Goal: Task Accomplishment & Management: Complete application form

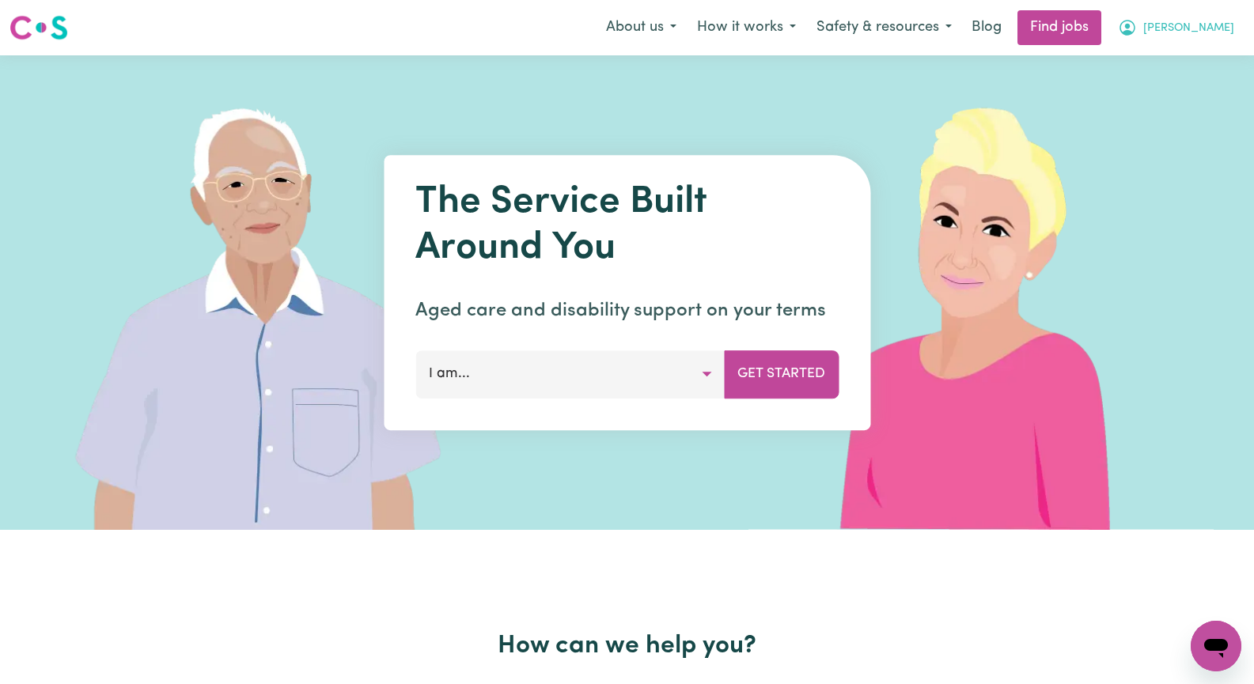
click at [1210, 32] on span "[PERSON_NAME]" at bounding box center [1188, 28] width 91 height 17
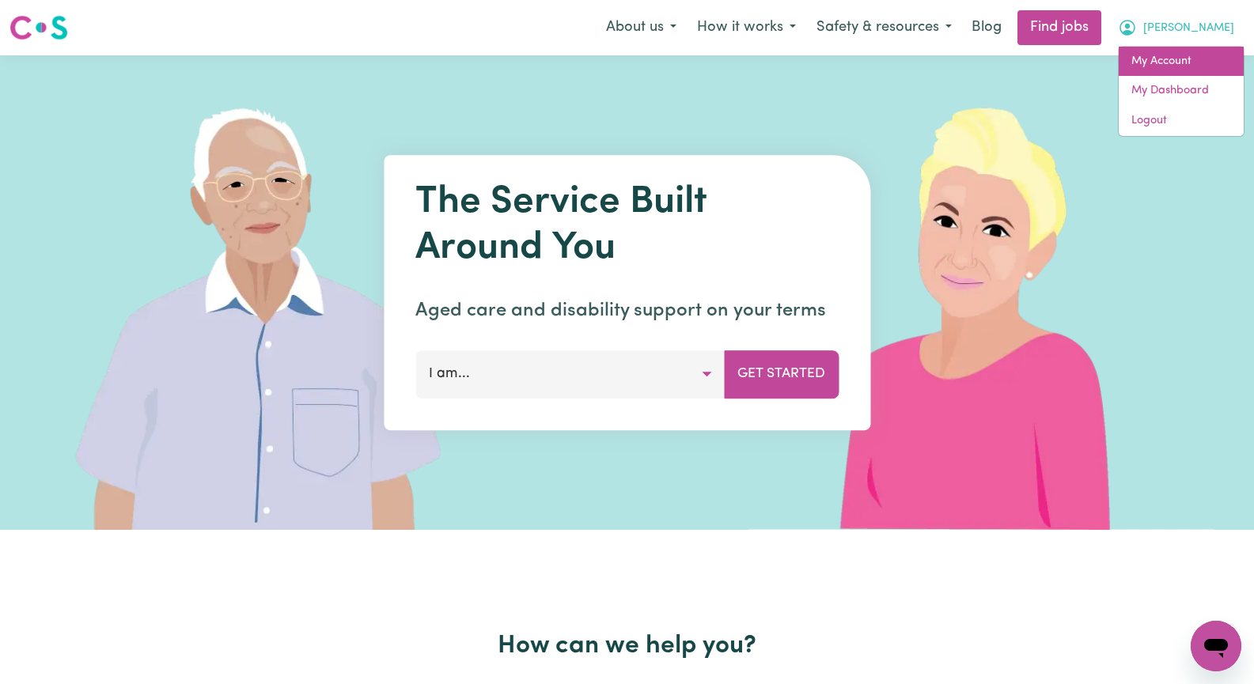
click at [1196, 63] on link "My Account" at bounding box center [1181, 62] width 125 height 30
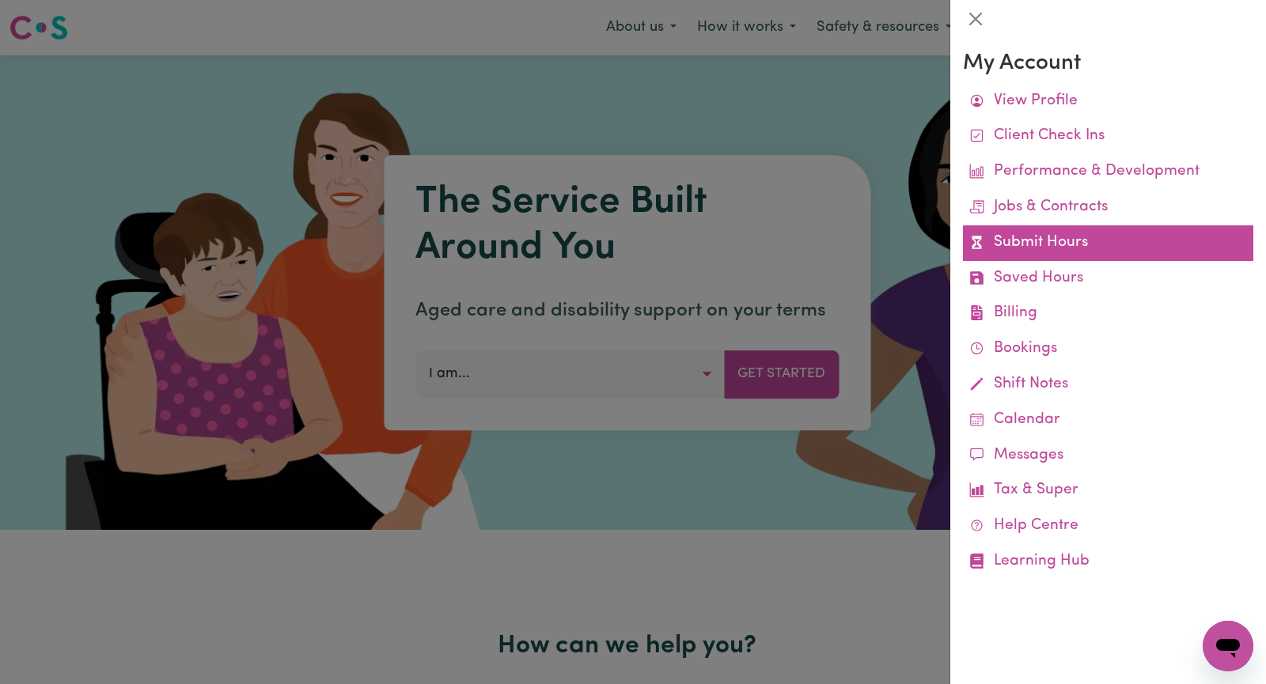
click at [1118, 238] on link "Submit Hours" at bounding box center [1108, 243] width 290 height 36
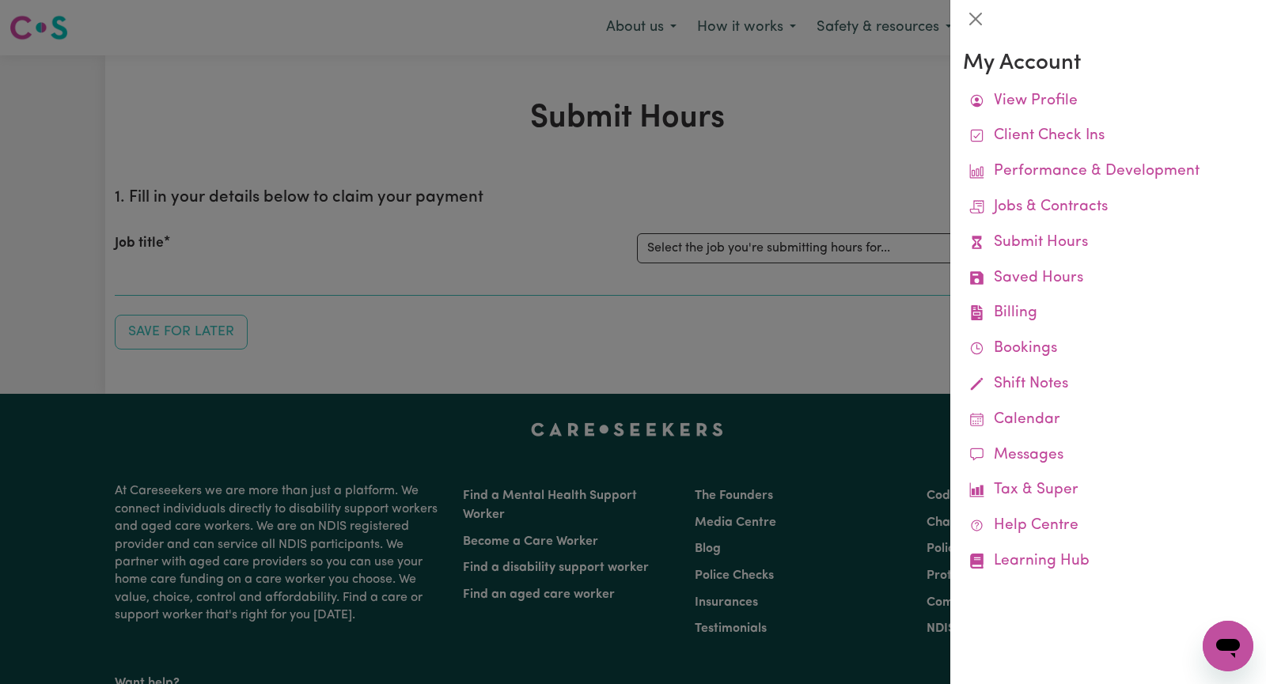
click at [726, 244] on div at bounding box center [633, 342] width 1266 height 684
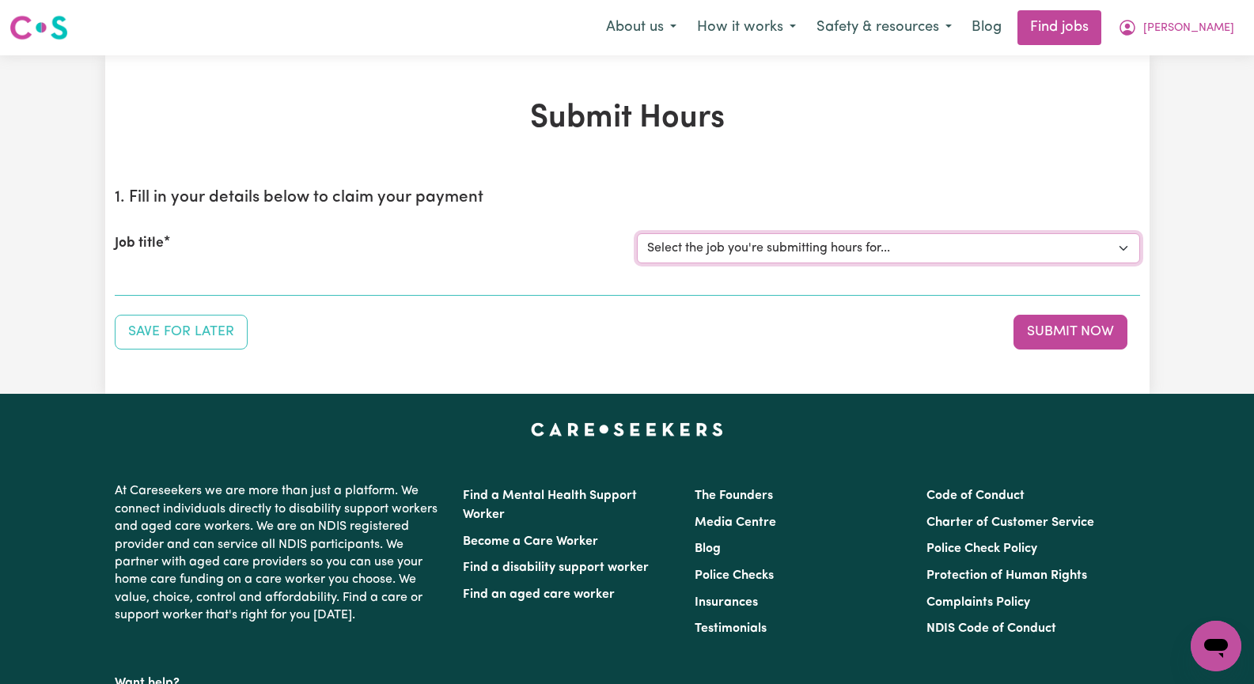
click at [1116, 252] on select "Select the job you're submitting hours for... [[PERSON_NAME]] Seeking Mature, P…" at bounding box center [888, 248] width 503 height 30
select select "14011"
click at [637, 233] on select "Select the job you're submitting hours for... [[PERSON_NAME]] Seeking Mature, P…" at bounding box center [888, 248] width 503 height 30
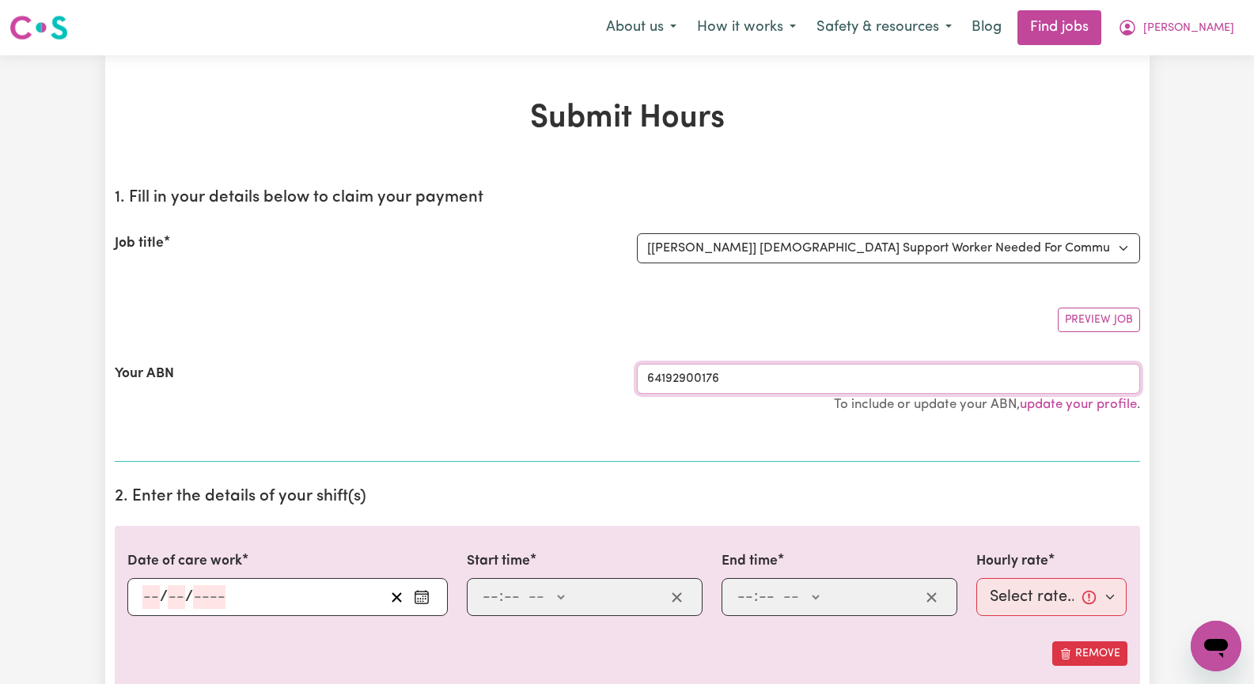
click at [733, 381] on input "64192900176" at bounding box center [888, 379] width 503 height 30
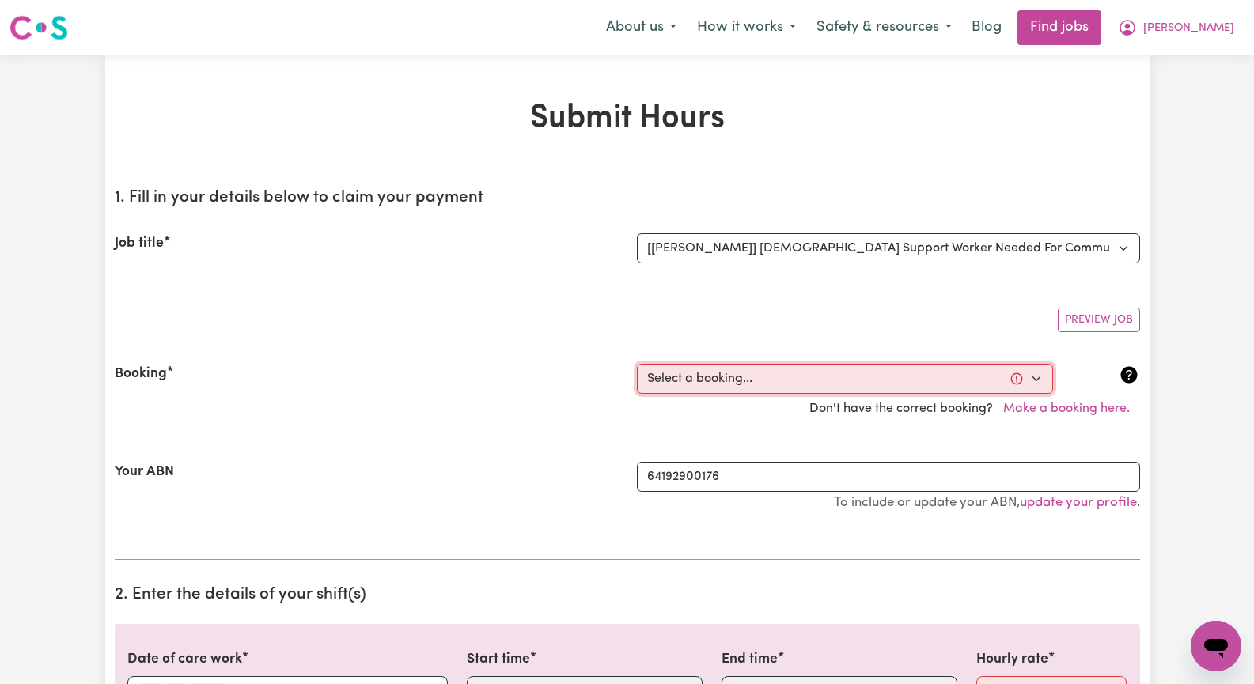
click at [1029, 377] on select "Select a booking... [DATE] 09:30am to 11:30am (RECURRING) [DATE] 09:30am to 11:…" at bounding box center [845, 379] width 416 height 30
select select "334097"
click at [637, 364] on select "Select a booking... [DATE] 09:30am to 11:30am (RECURRING) [DATE] 09:30am to 11:…" at bounding box center [845, 379] width 416 height 30
type input "[DATE]"
type input "18"
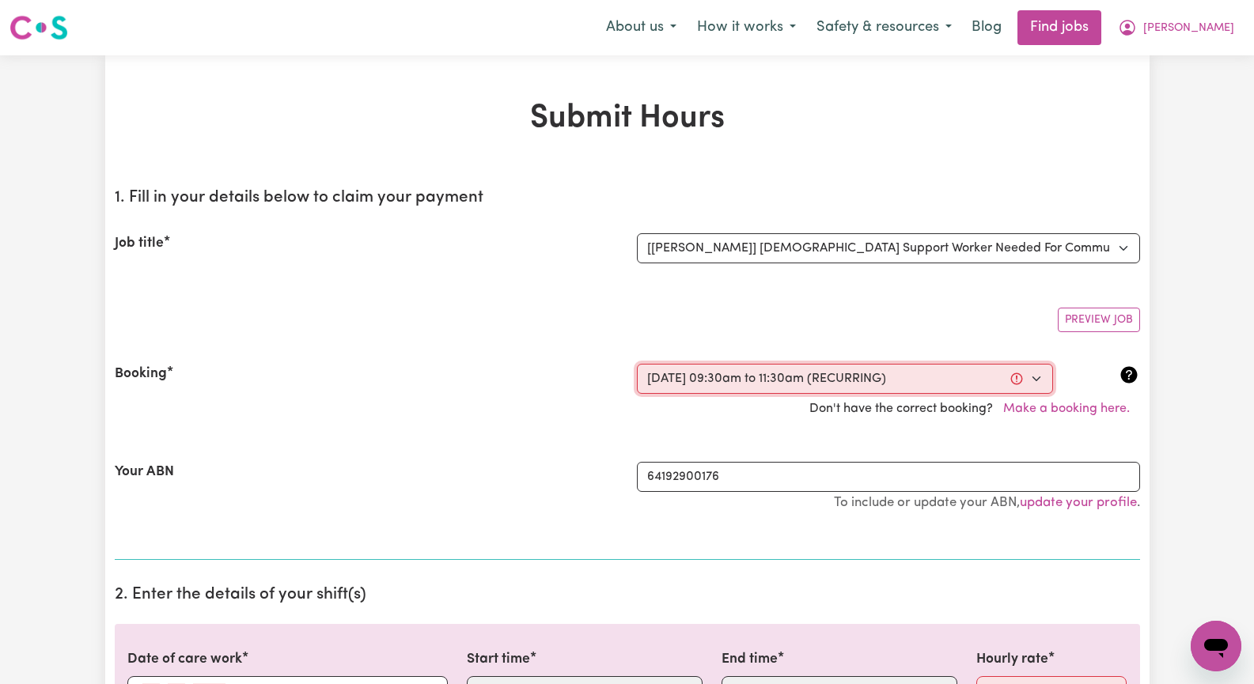
type input "8"
type input "2025"
type input "09:30"
type input "9"
type input "30"
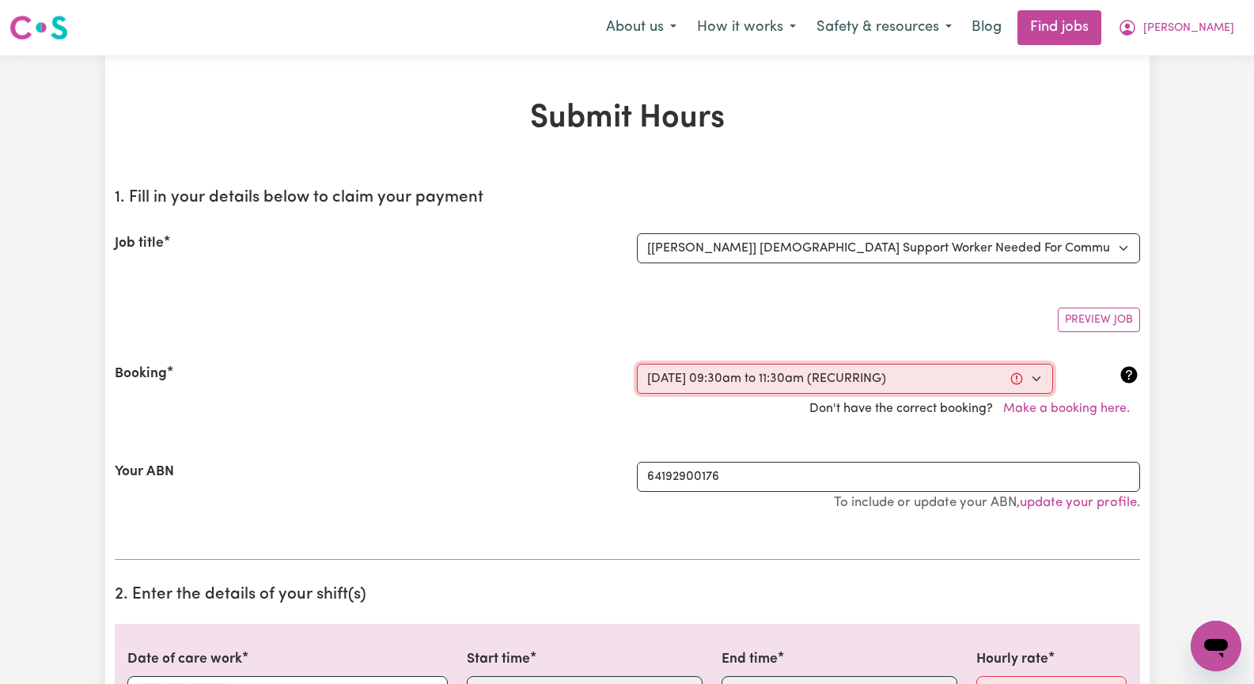
select select "am"
type input "11:30"
type input "11"
type input "30"
select select "am"
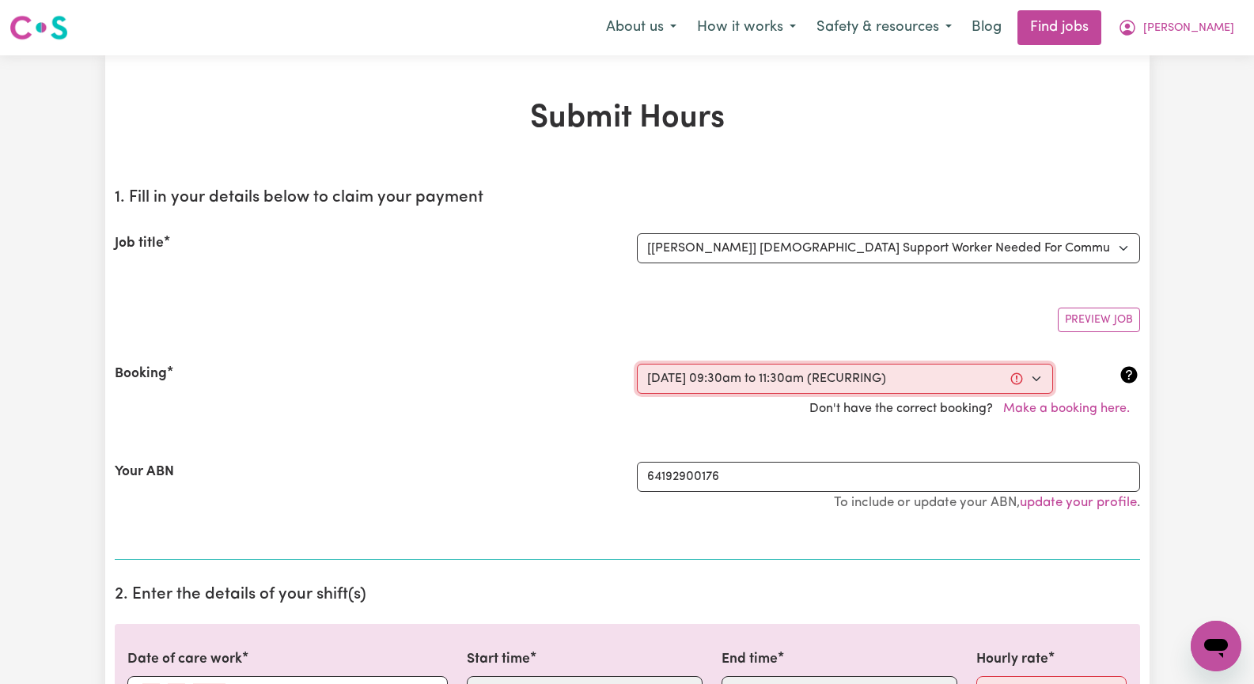
select select "57.17-Weekday"
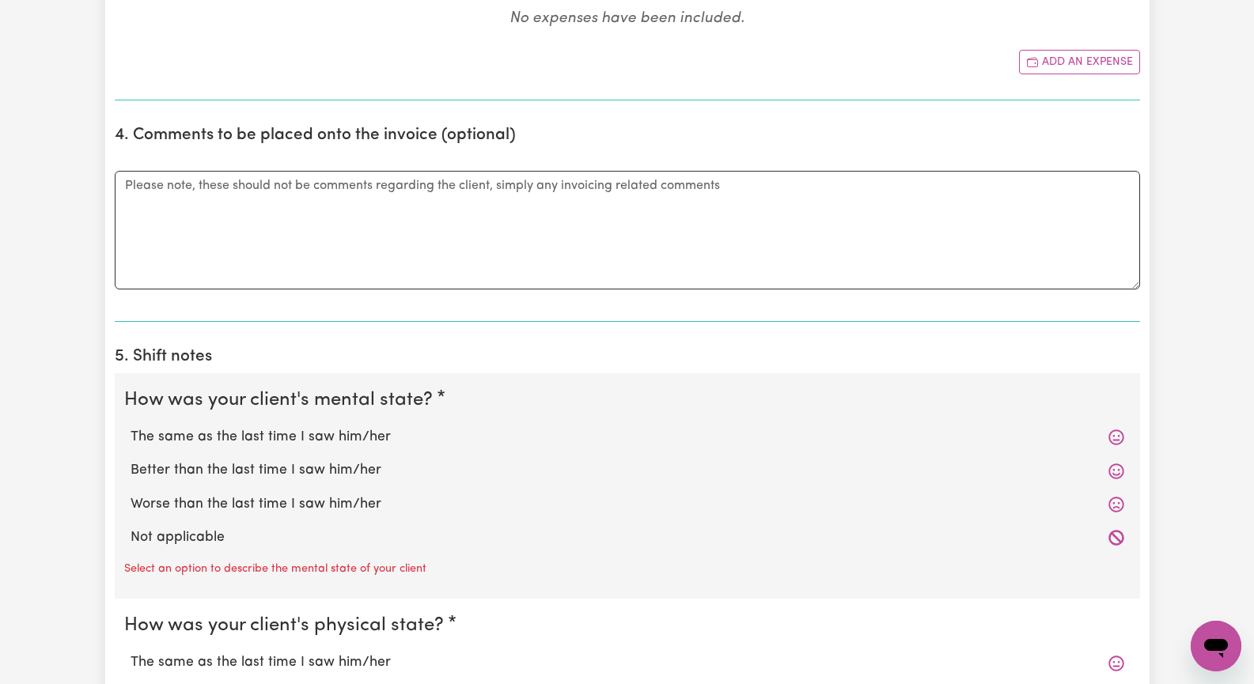
scroll to position [949, 0]
click at [362, 434] on label "The same as the last time I saw him/her" at bounding box center [628, 436] width 994 height 21
click at [131, 426] on input "The same as the last time I saw him/her" at bounding box center [130, 426] width 1 height 1
radio input "true"
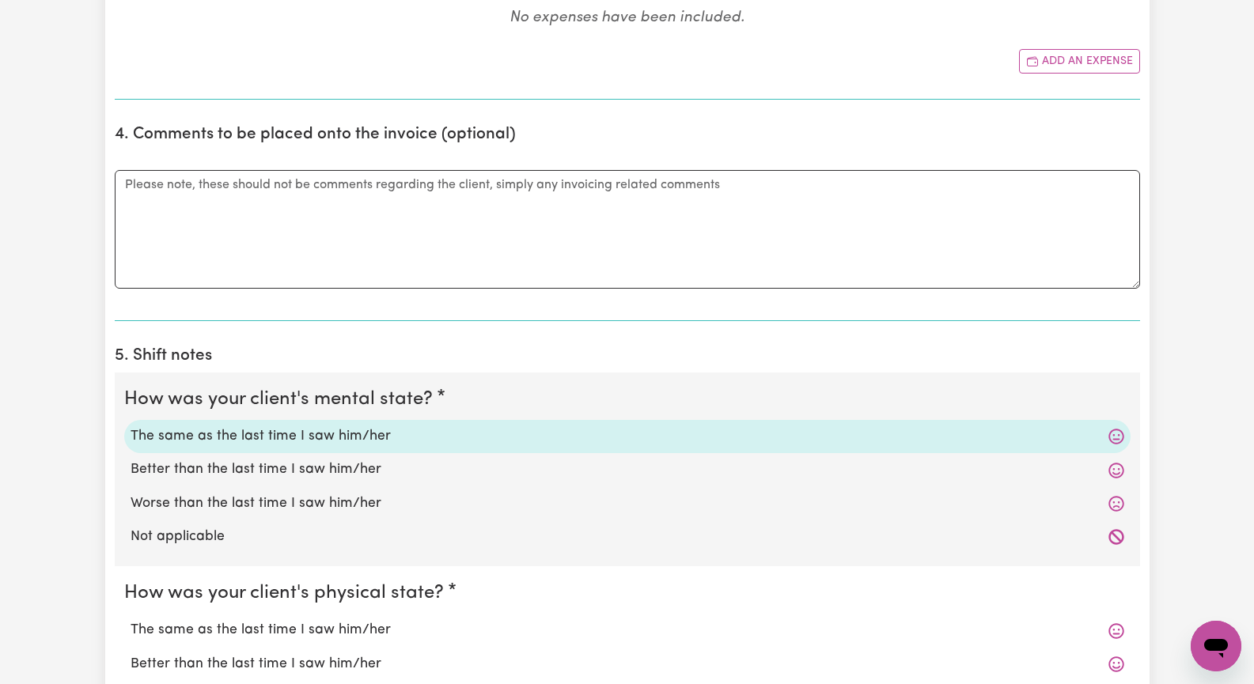
click at [348, 629] on label "The same as the last time I saw him/her" at bounding box center [628, 630] width 994 height 21
click at [131, 620] on input "The same as the last time I saw him/her" at bounding box center [130, 619] width 1 height 1
radio input "true"
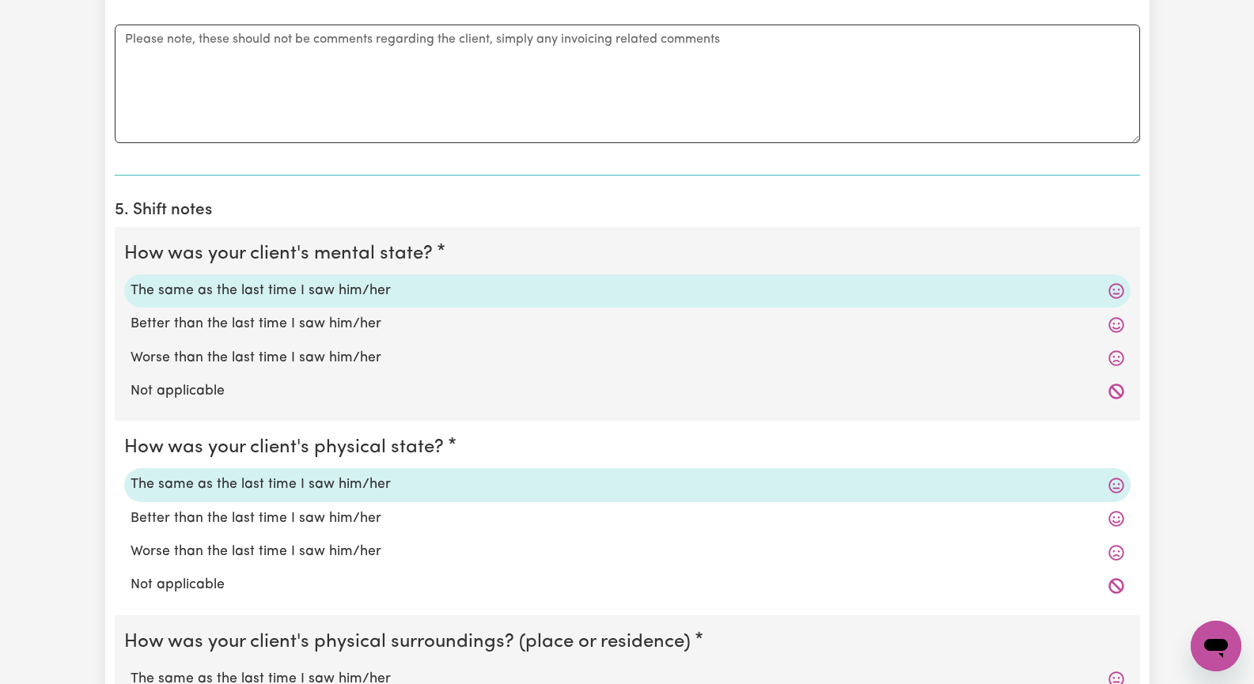
scroll to position [1187, 0]
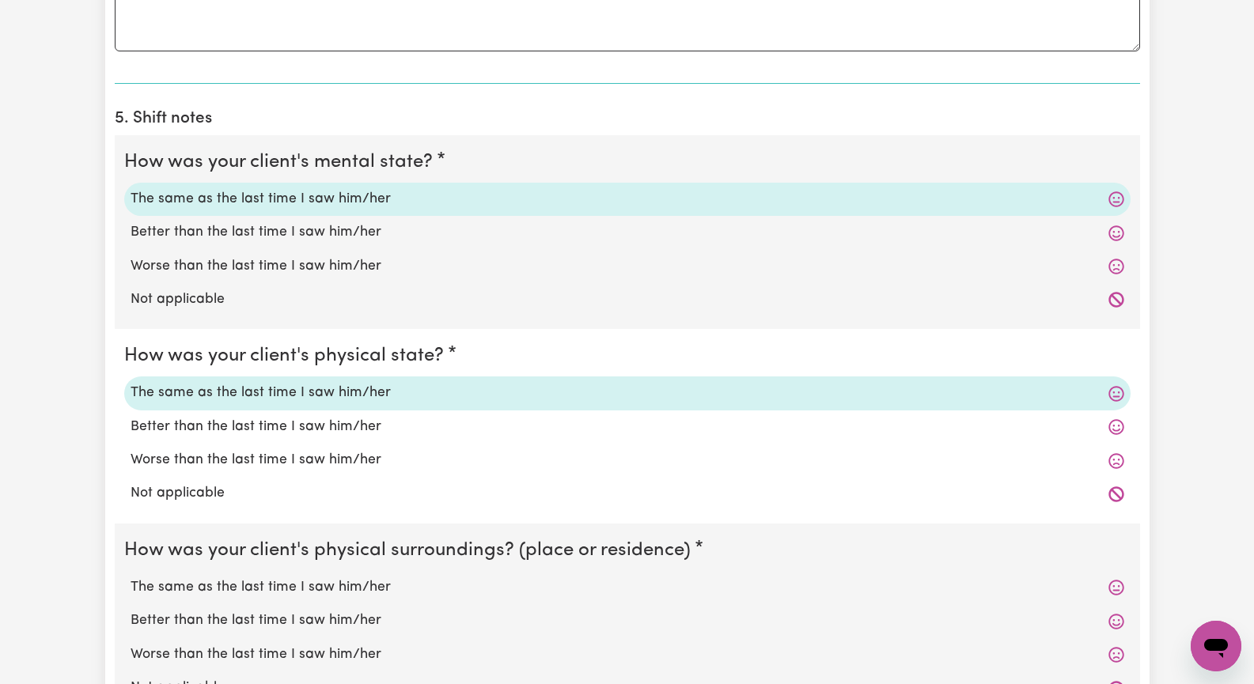
click at [332, 591] on label "The same as the last time I saw him/her" at bounding box center [628, 588] width 994 height 21
click at [131, 578] on input "The same as the last time I saw him/her" at bounding box center [130, 577] width 1 height 1
radio input "true"
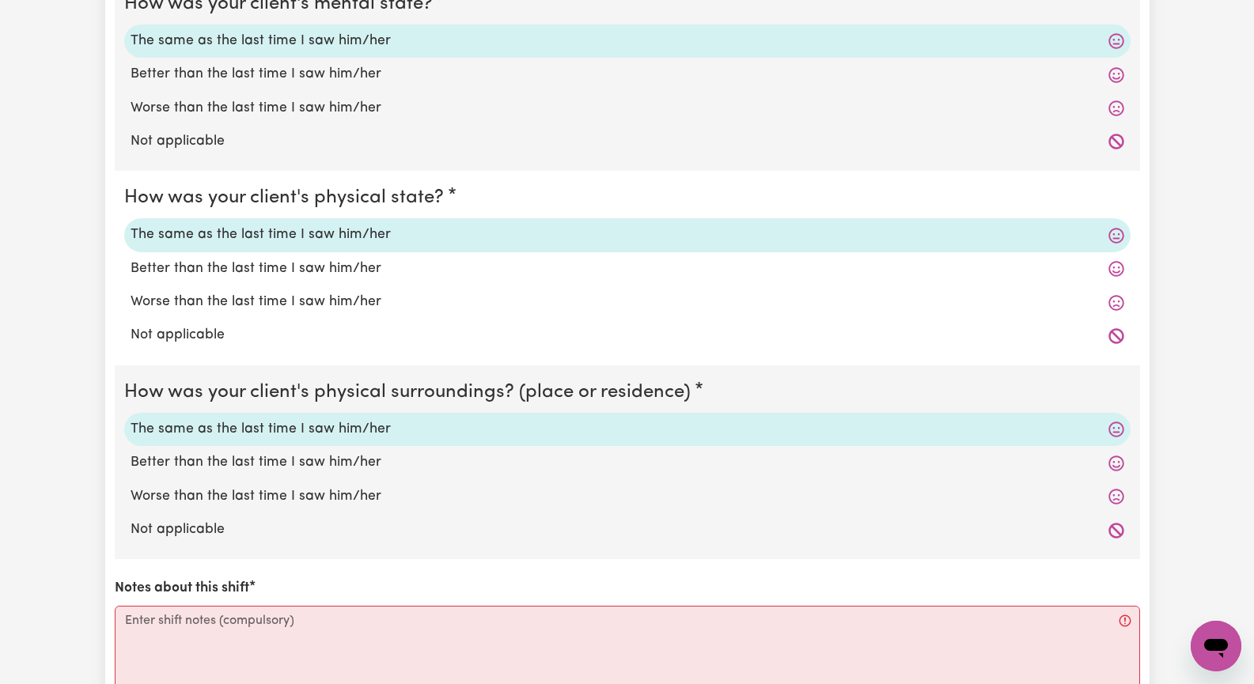
scroll to position [1503, 0]
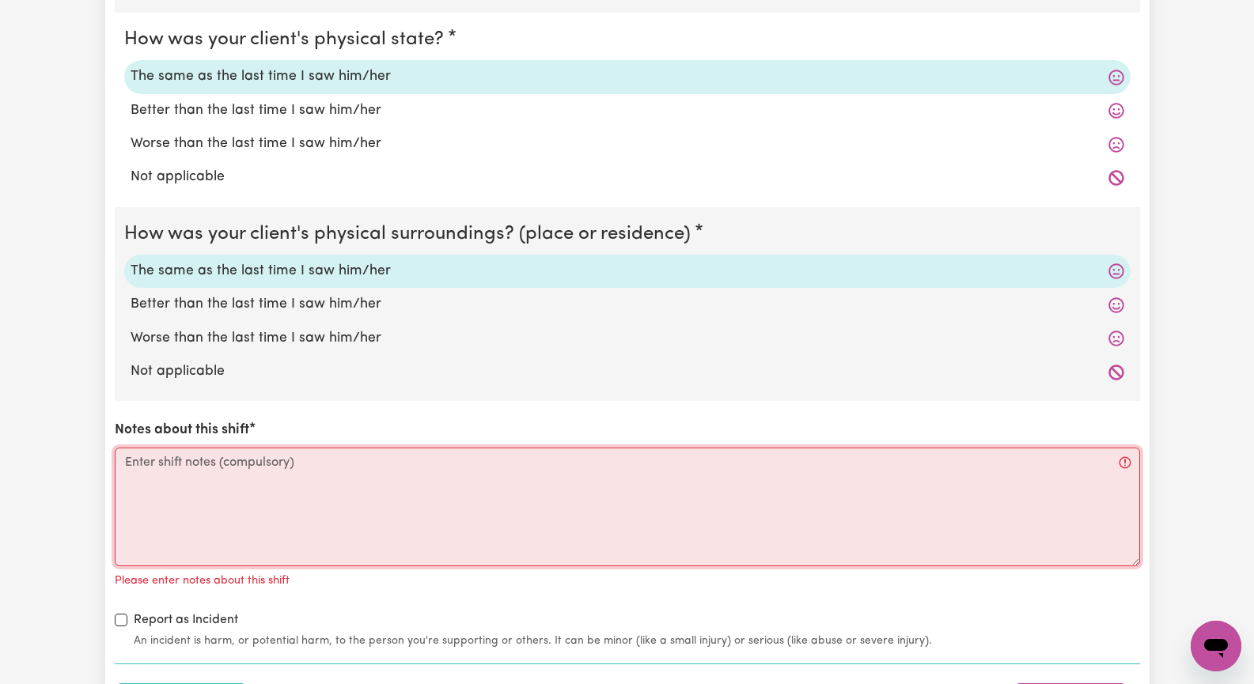
click at [195, 519] on textarea "Notes about this shift" at bounding box center [627, 507] width 1025 height 119
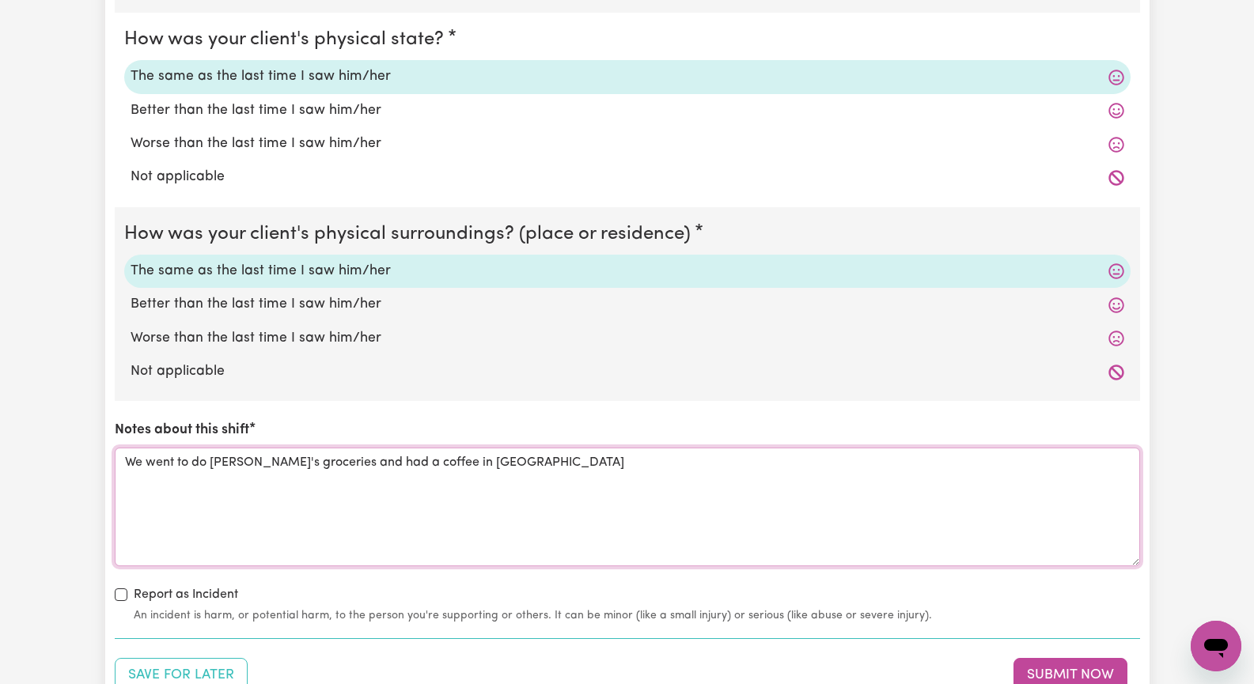
click at [479, 472] on textarea "We went to do [PERSON_NAME]'s groceries and had a coffee in [GEOGRAPHIC_DATA]" at bounding box center [627, 507] width 1025 height 119
drag, startPoint x: 460, startPoint y: 466, endPoint x: 501, endPoint y: 490, distance: 46.8
click at [500, 490] on textarea "We went to do [PERSON_NAME]'s groceries and had a coffee in [GEOGRAPHIC_DATA]." at bounding box center [627, 507] width 1025 height 119
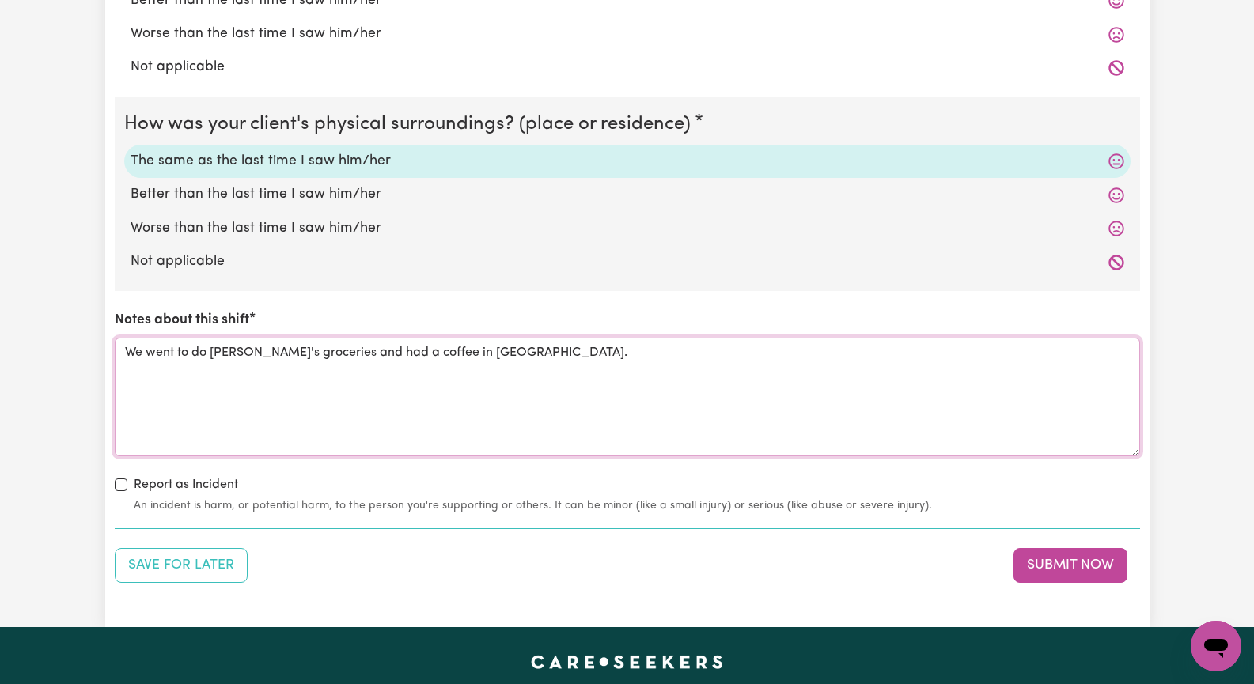
scroll to position [1661, 0]
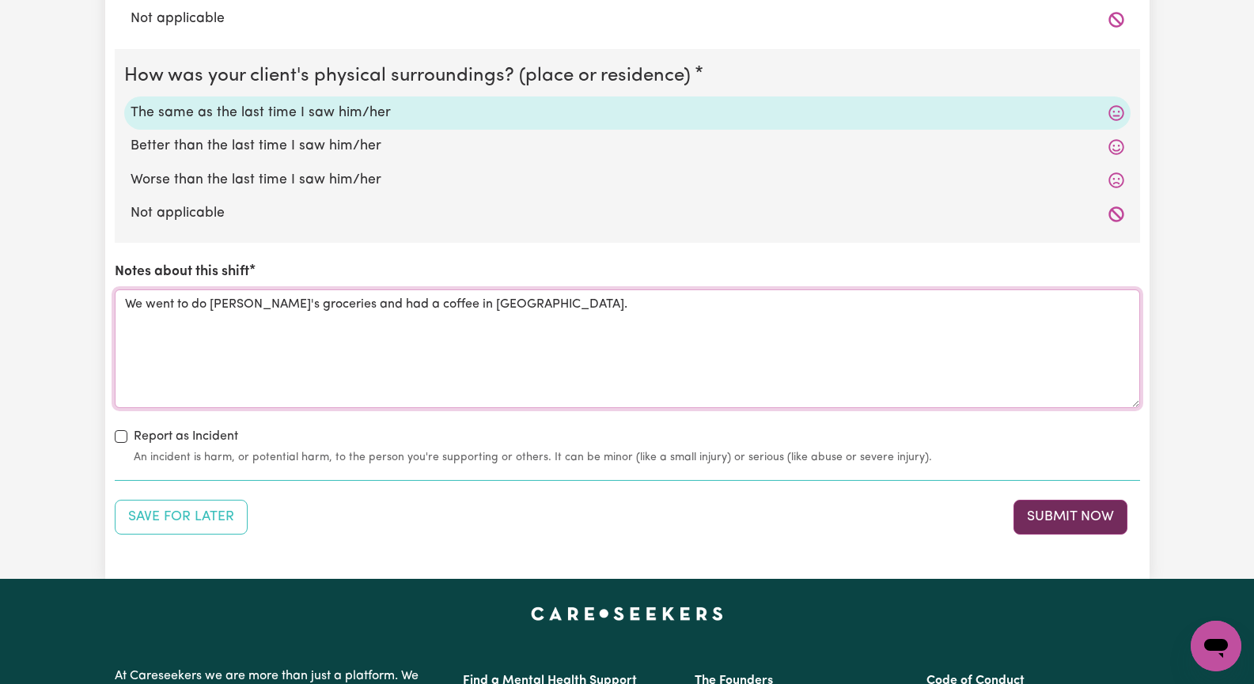
type textarea "We went to do [PERSON_NAME]'s groceries and had a coffee in [GEOGRAPHIC_DATA]."
click at [1046, 510] on button "Submit Now" at bounding box center [1070, 517] width 114 height 35
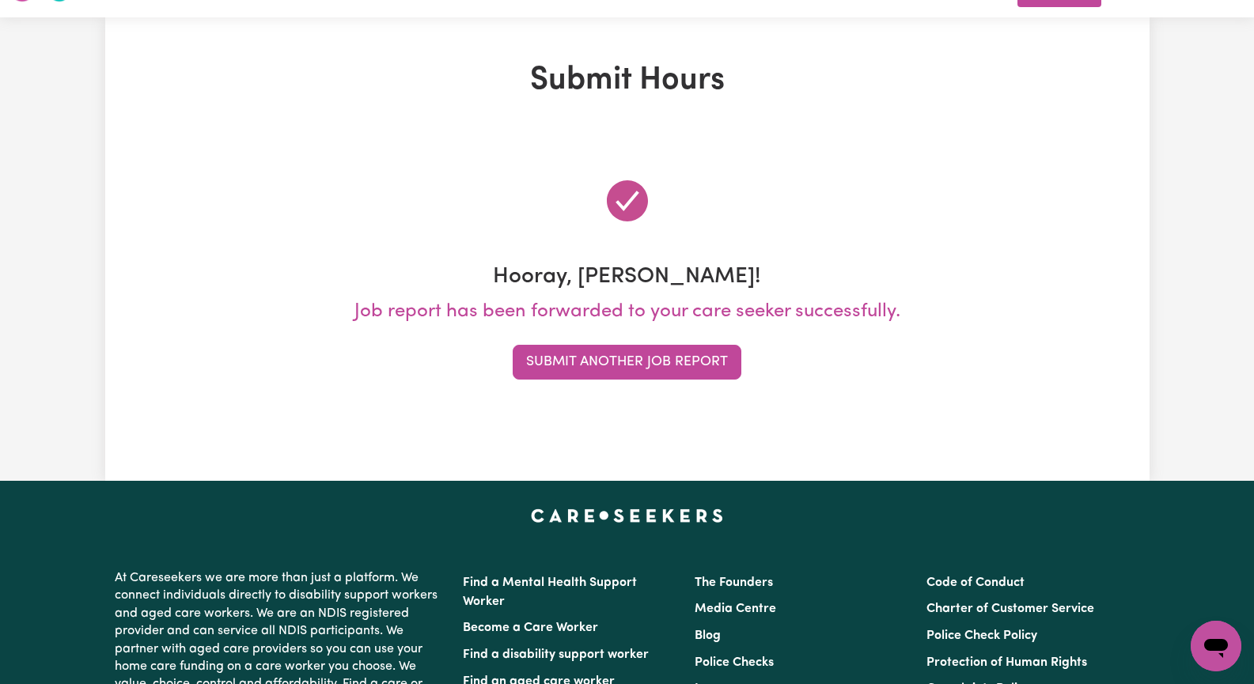
scroll to position [0, 0]
